Goal: Task Accomplishment & Management: Use online tool/utility

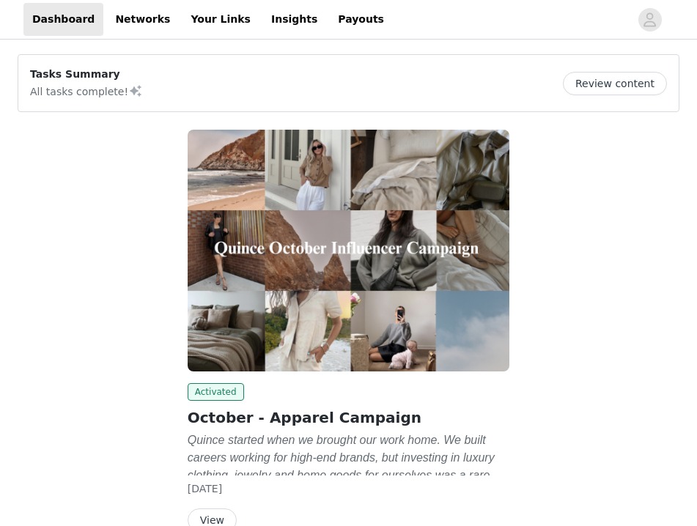
scroll to position [79, 0]
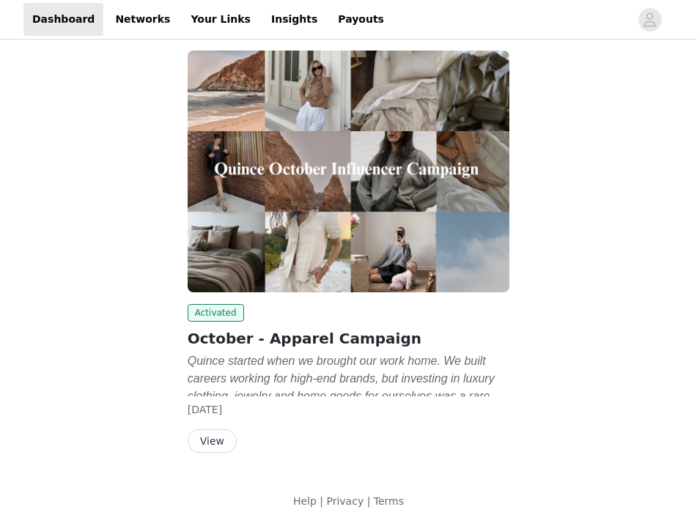
click at [218, 446] on button "View" at bounding box center [212, 440] width 49 height 23
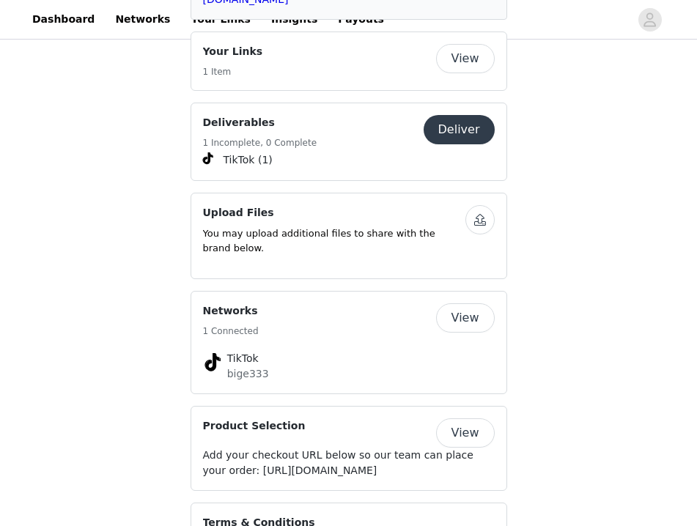
scroll to position [2197, 0]
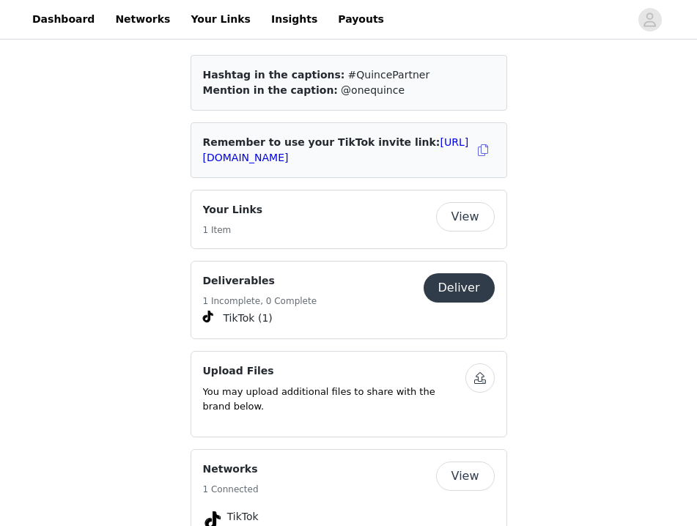
click at [455, 273] on button "Deliver" at bounding box center [459, 287] width 71 height 29
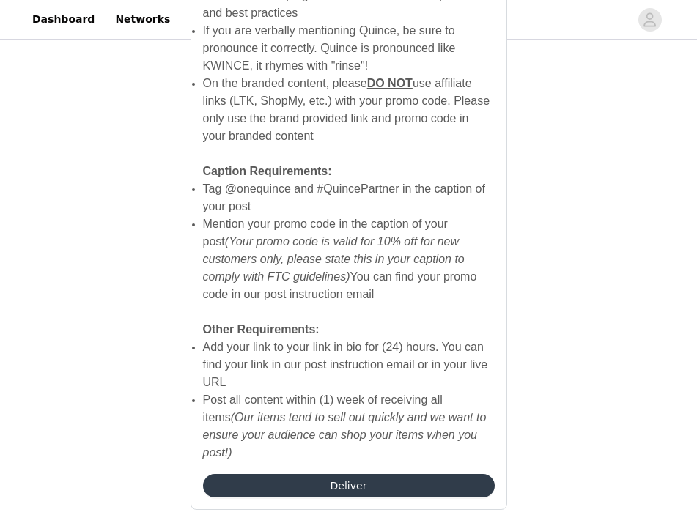
scroll to position [1017, 0]
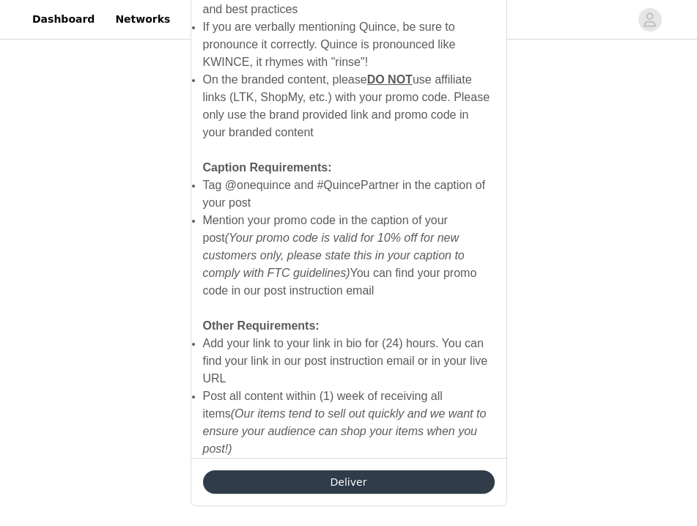
click at [392, 471] on button "Deliver" at bounding box center [349, 482] width 292 height 23
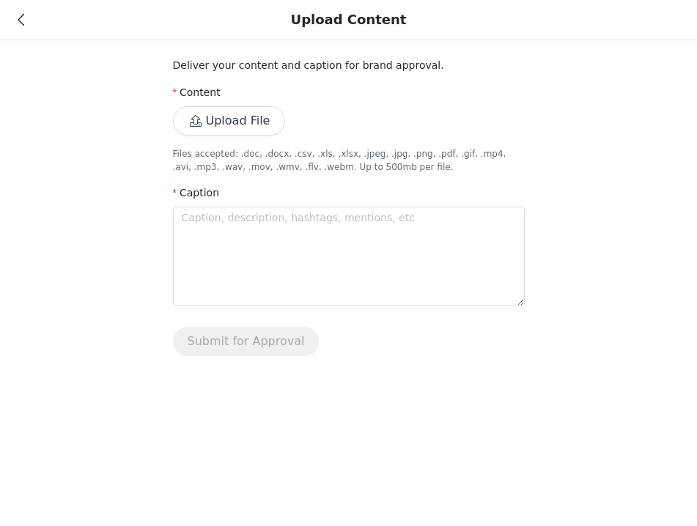
click at [246, 117] on button "Upload File" at bounding box center [229, 120] width 113 height 29
